Goal: Find specific page/section: Find specific page/section

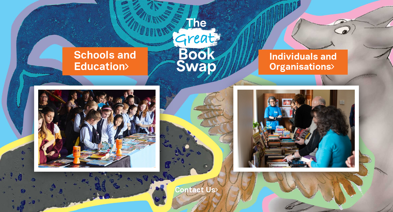
click at [120, 61] on link "Schools and Education" at bounding box center [105, 61] width 62 height 26
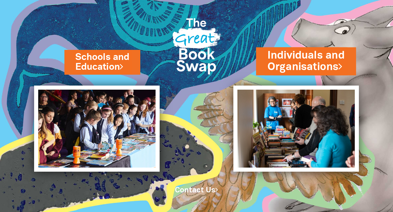
click at [316, 66] on link "Individuals and Organisations" at bounding box center [305, 61] width 77 height 26
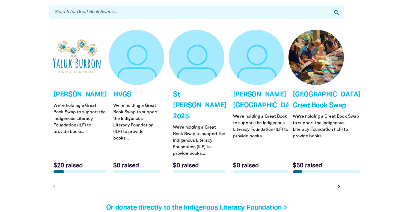
scroll to position [1670, 0]
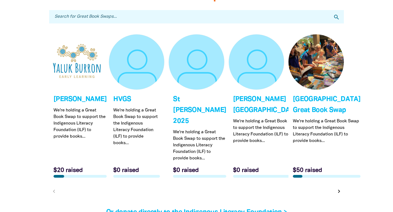
click at [104, 10] on input "Search for Great Book Swaps..." at bounding box center [196, 16] width 295 height 13
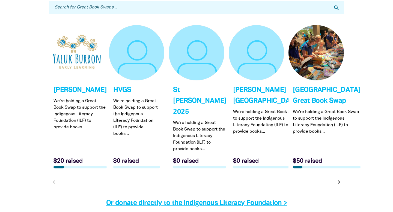
scroll to position [1678, 0]
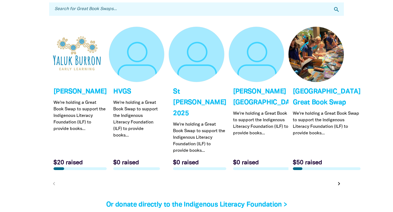
drag, startPoint x: 49, startPoint y: 82, endPoint x: 311, endPoint y: 94, distance: 262.2
click at [311, 95] on div "Link to [PERSON_NAME] [PERSON_NAME] We're holding a Great Book Swap to support …" at bounding box center [196, 110] width 299 height 166
click at [322, 102] on link "Link to [GEOGRAPHIC_DATA] Great Book Swap" at bounding box center [315, 101] width 55 height 148
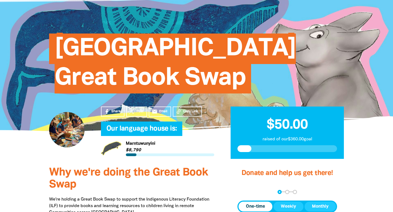
scroll to position [33, 0]
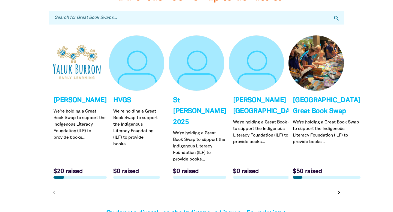
scroll to position [1668, 0]
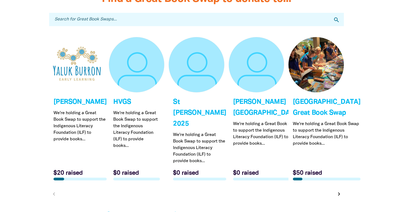
click at [207, 105] on link "Link to St [PERSON_NAME] 2025" at bounding box center [196, 111] width 55 height 148
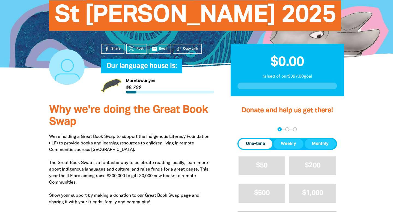
scroll to position [62, 0]
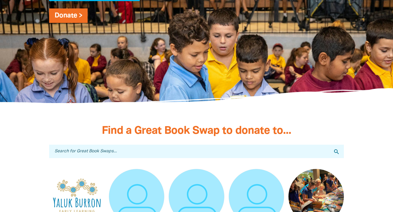
scroll to position [1509, 0]
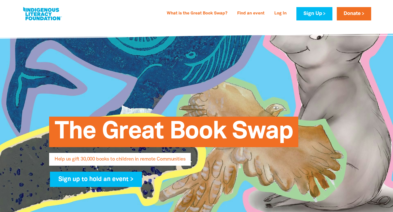
select select "AU"
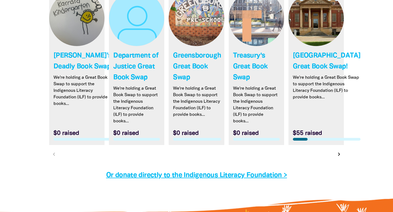
scroll to position [1483, 0]
